Goal: Information Seeking & Learning: Learn about a topic

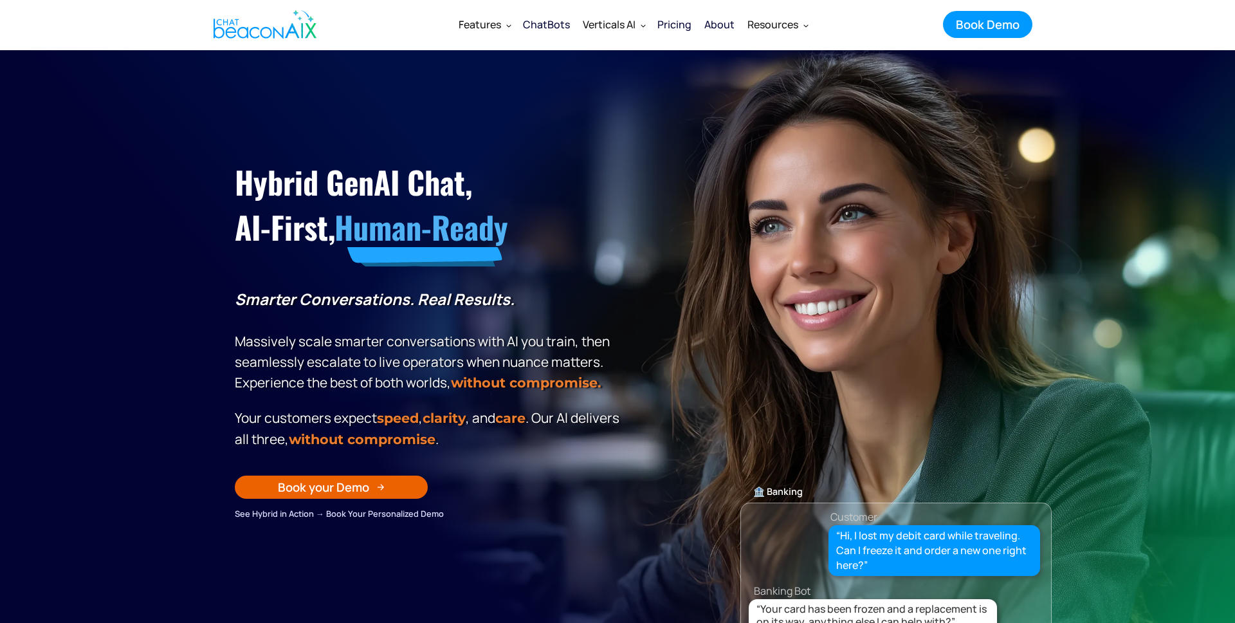
click at [679, 24] on div "Pricing" at bounding box center [675, 24] width 34 height 18
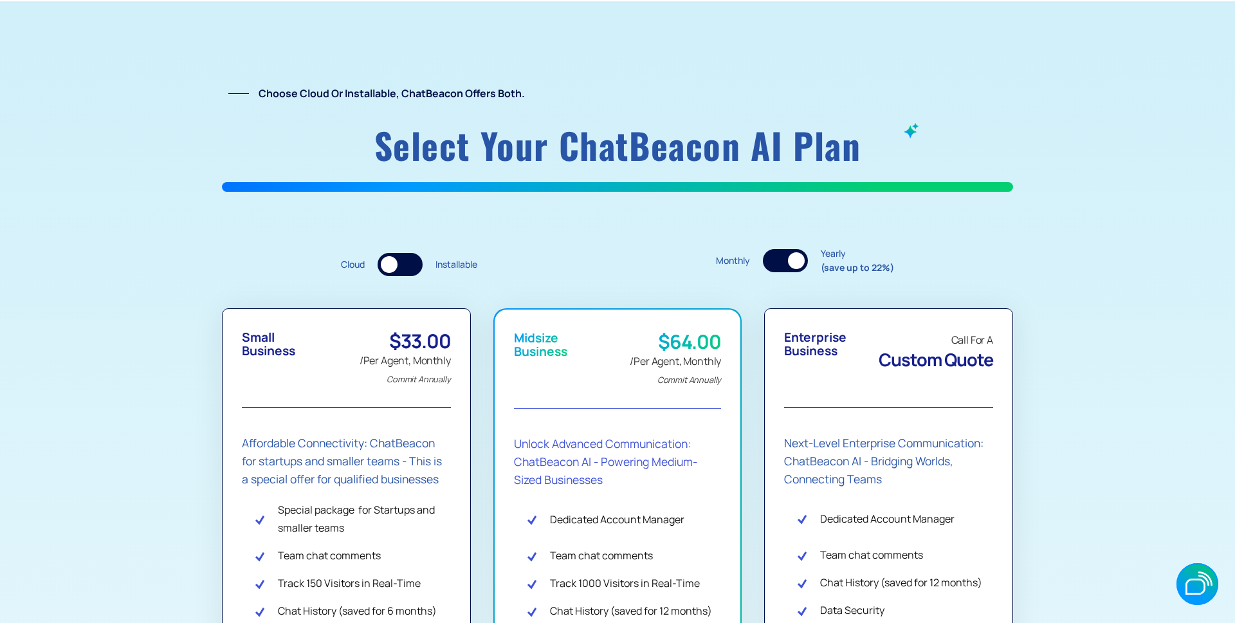
scroll to position [69, 0]
click at [418, 263] on div at bounding box center [400, 263] width 45 height 23
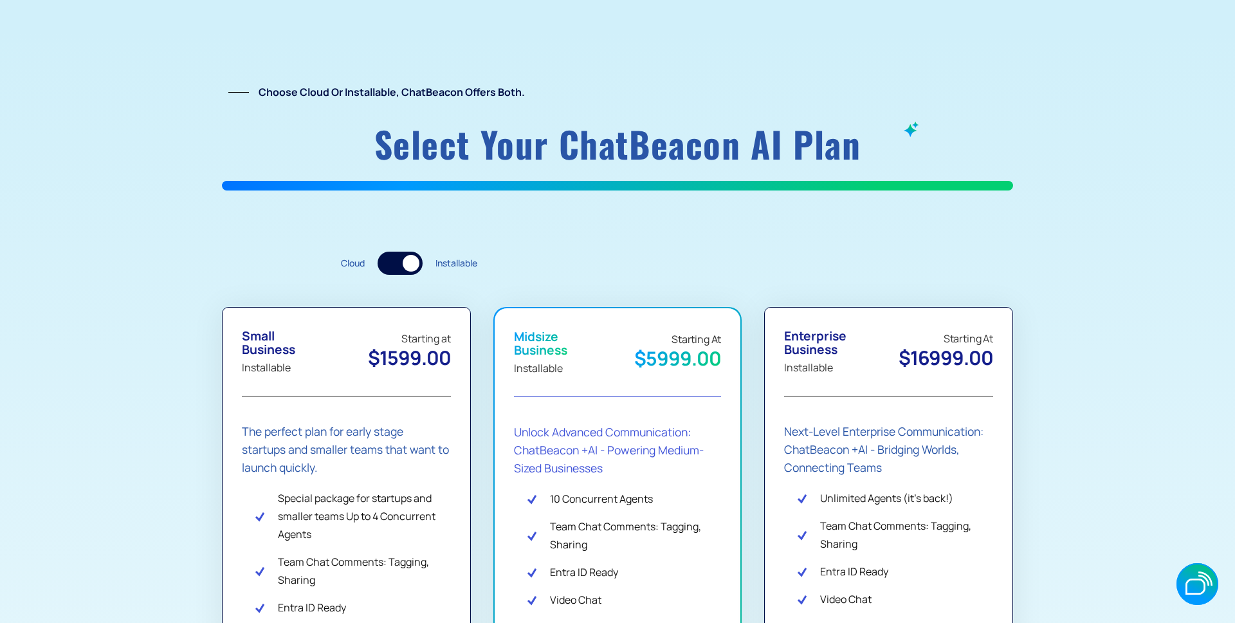
click at [418, 263] on div at bounding box center [411, 263] width 17 height 17
